Goal: Find contact information: Find contact information

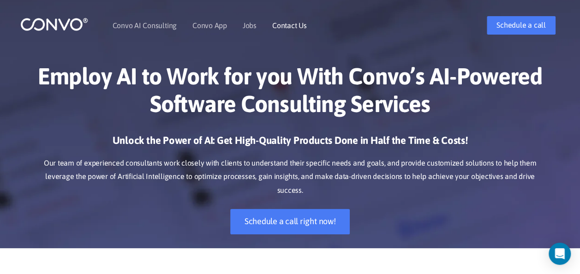
click at [290, 28] on link "Contact Us" at bounding box center [289, 25] width 35 height 7
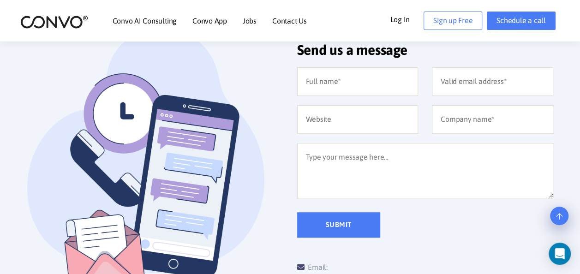
scroll to position [185, 0]
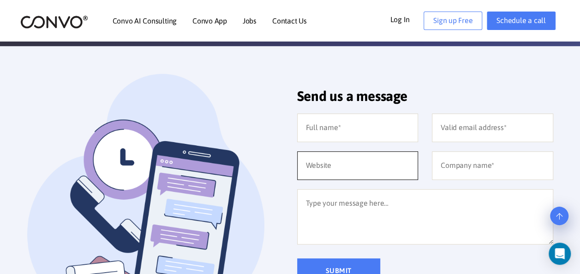
click at [308, 164] on input "text" at bounding box center [357, 165] width 121 height 29
